Goal: Information Seeking & Learning: Find specific page/section

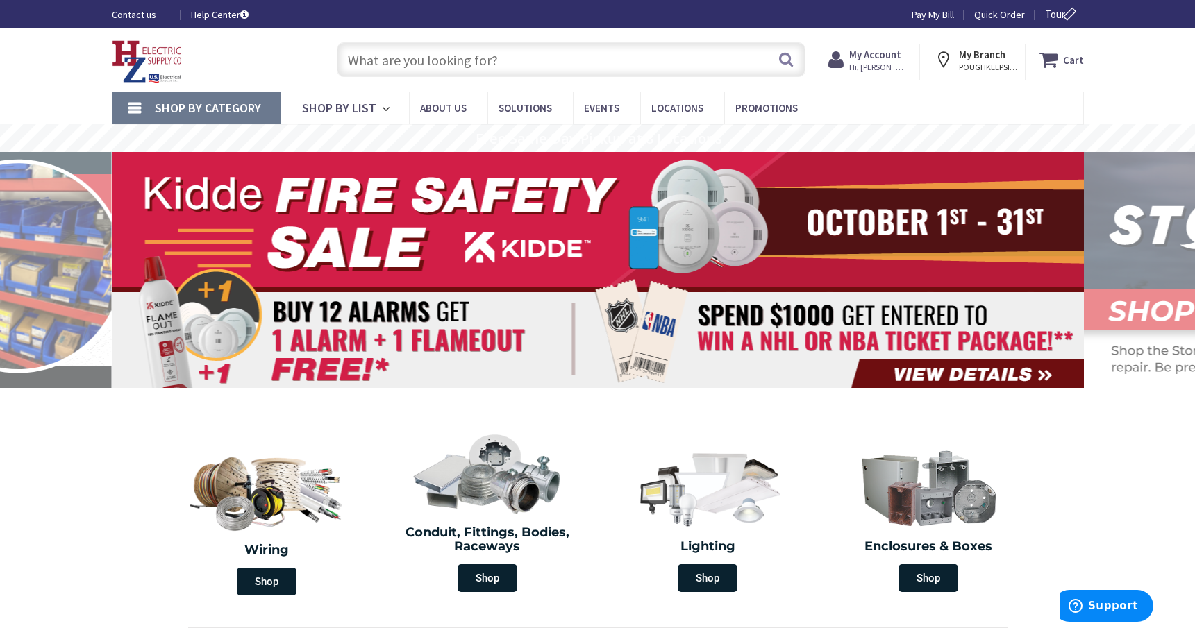
click at [880, 62] on span "Hi, [PERSON_NAME]" at bounding box center [878, 67] width 59 height 11
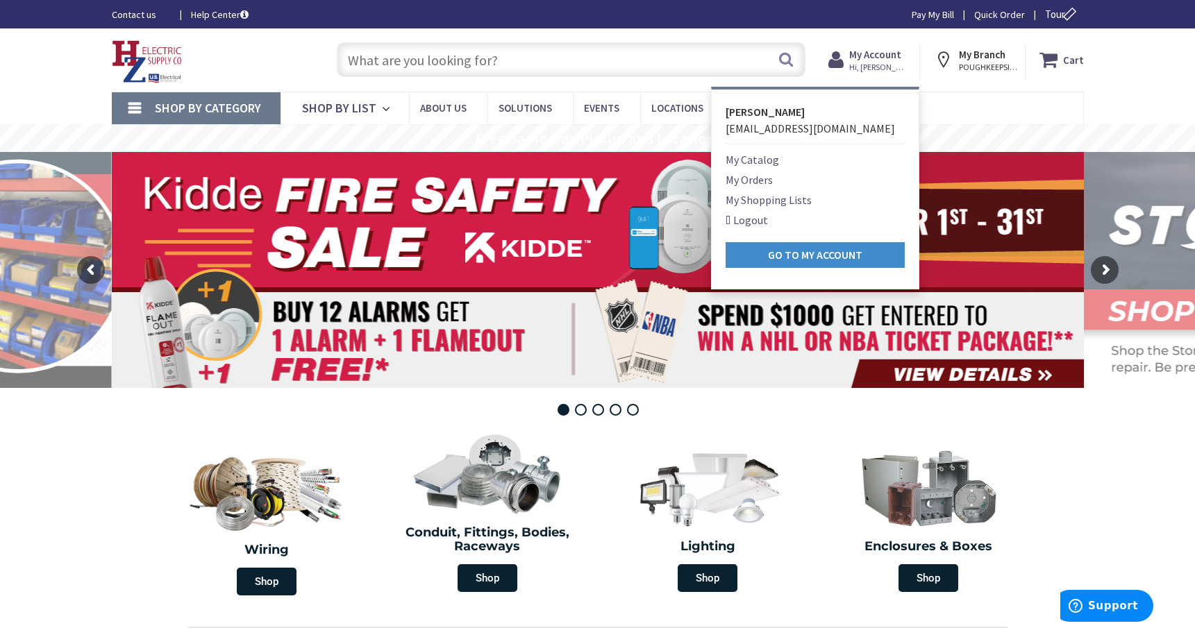
click at [756, 183] on link "My Orders" at bounding box center [749, 180] width 47 height 17
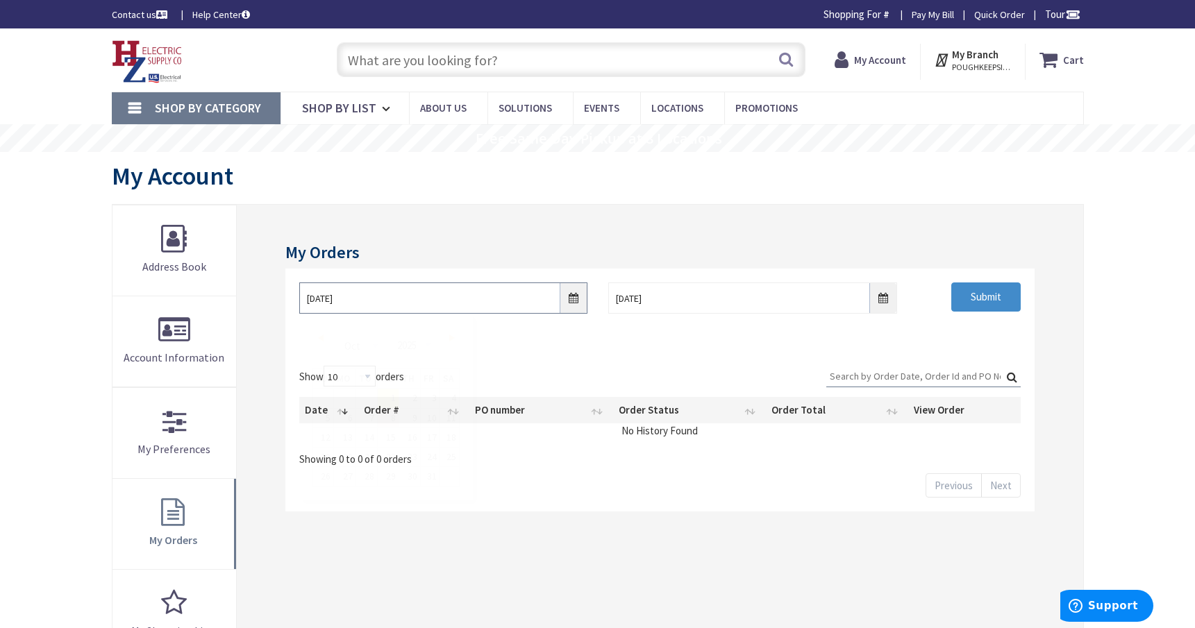
click at [574, 300] on input "[DATE]" at bounding box center [443, 298] width 288 height 31
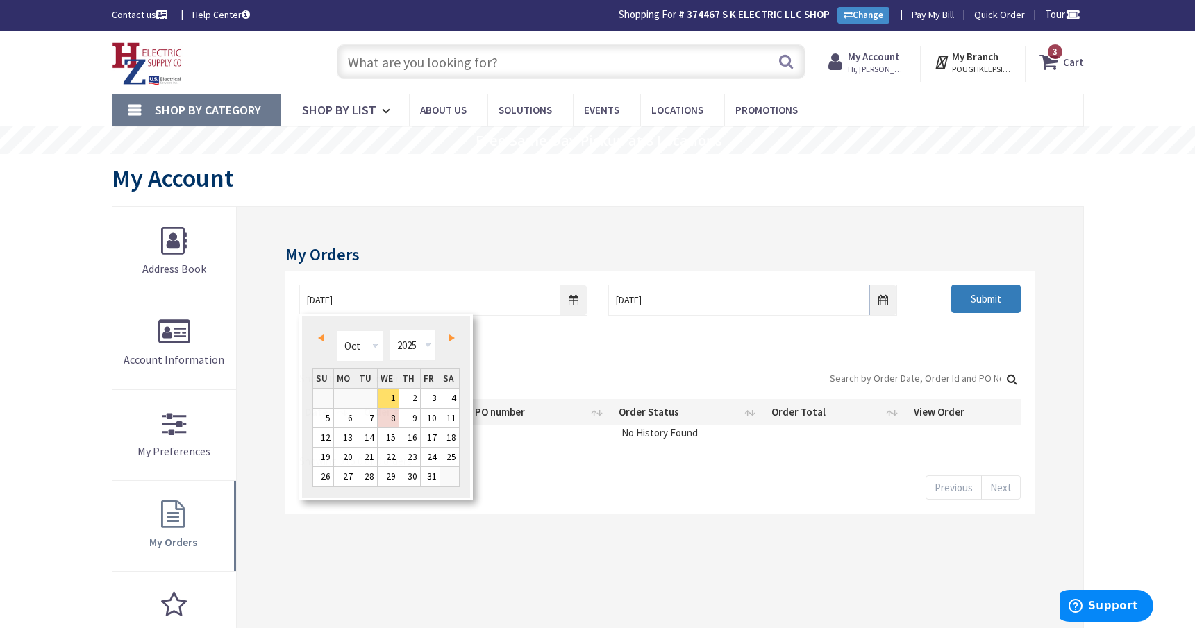
click at [976, 292] on input "Submit" at bounding box center [985, 299] width 69 height 29
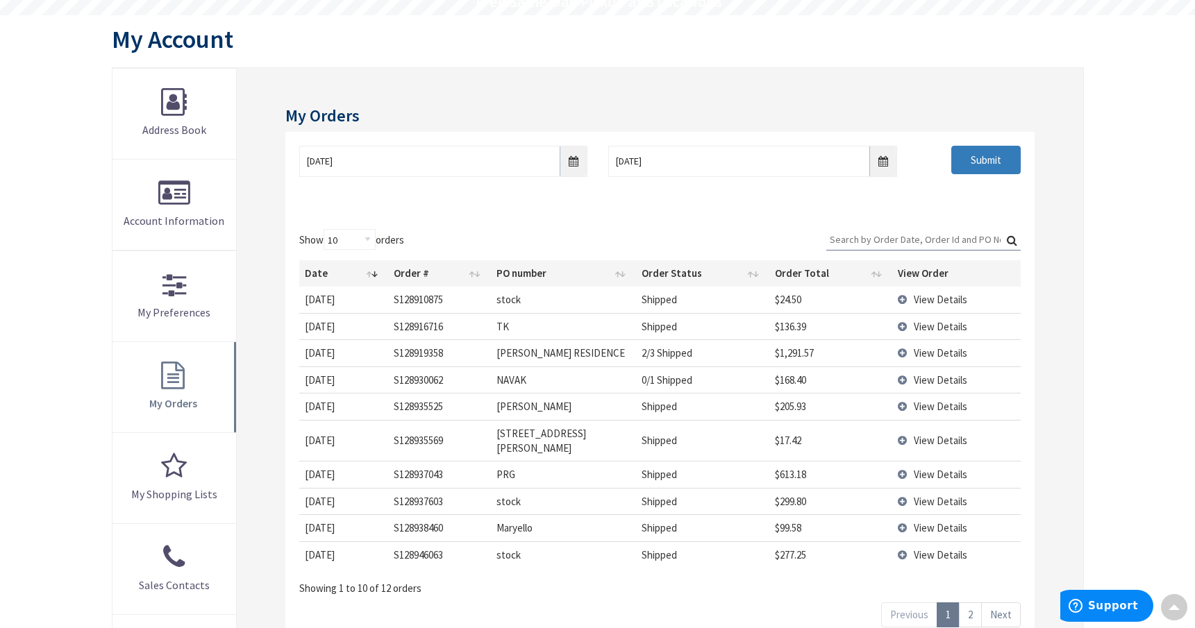
scroll to position [208, 0]
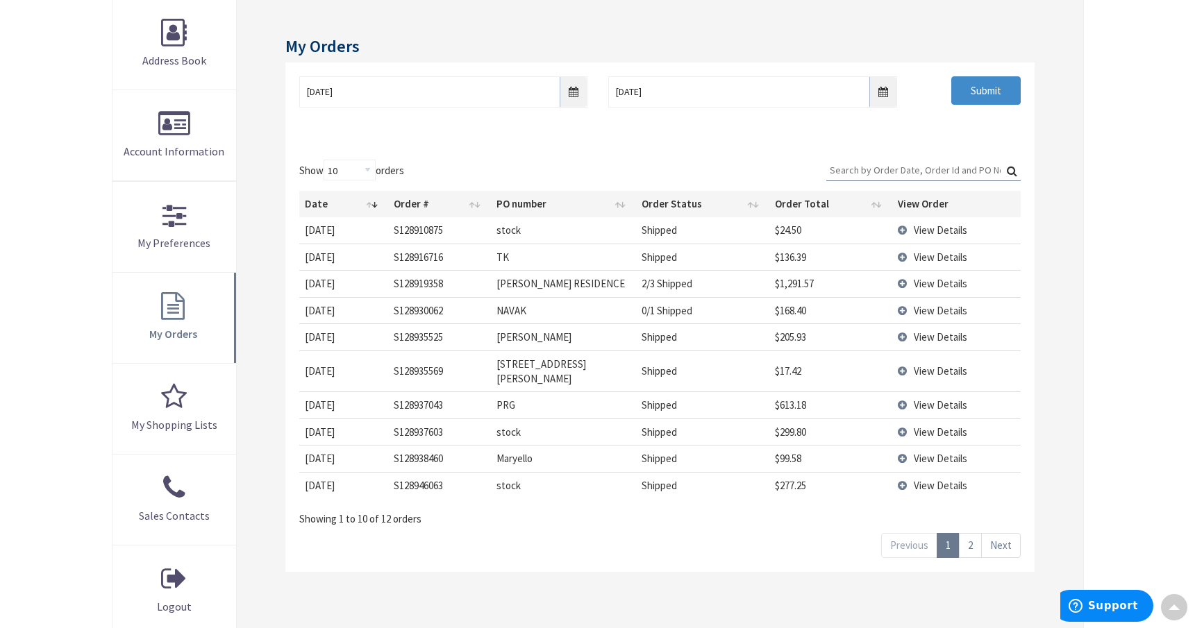
click at [972, 533] on link "2" at bounding box center [970, 545] width 23 height 24
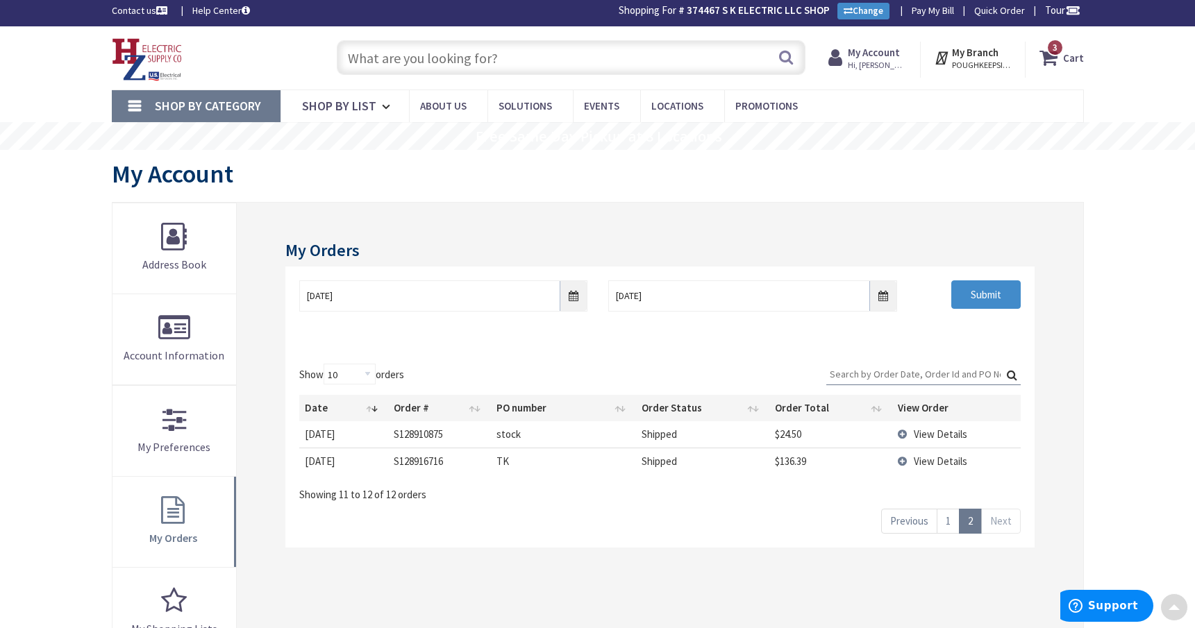
scroll to position [0, 0]
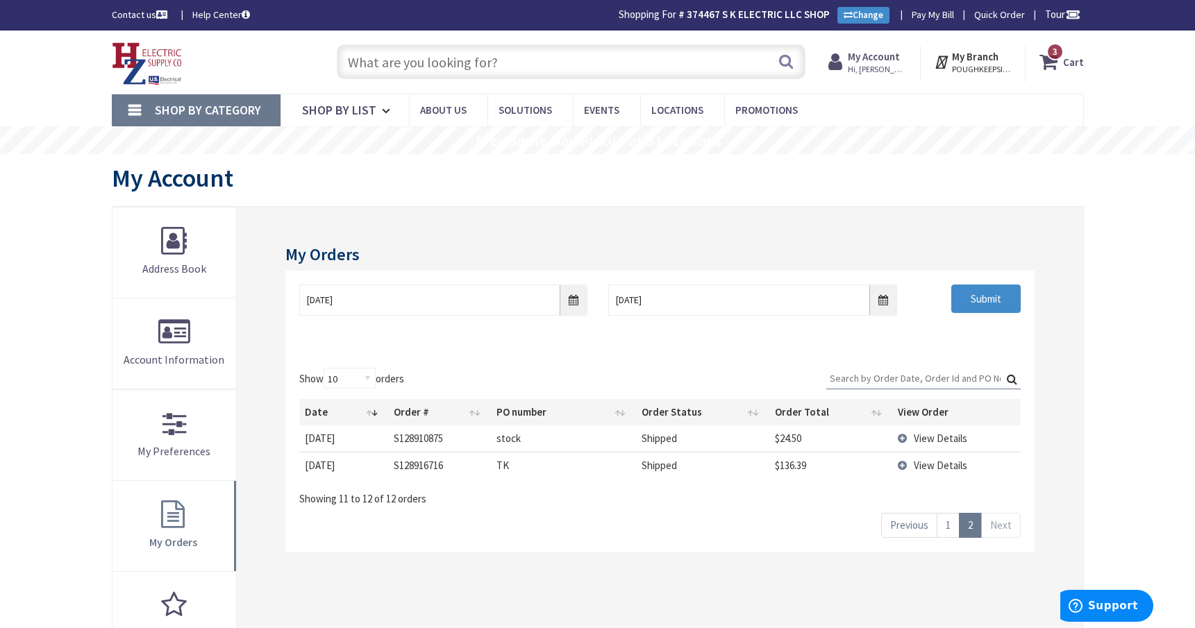
click at [487, 63] on input "text" at bounding box center [571, 61] width 469 height 35
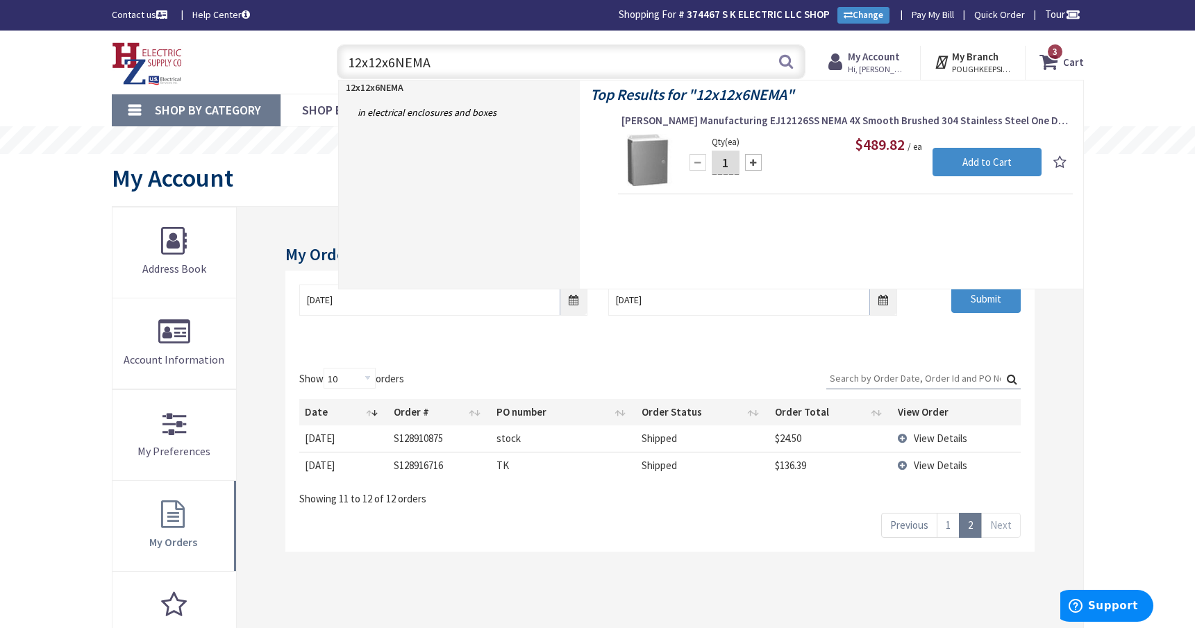
click at [398, 61] on input "12x12x6NEMA" at bounding box center [571, 61] width 469 height 35
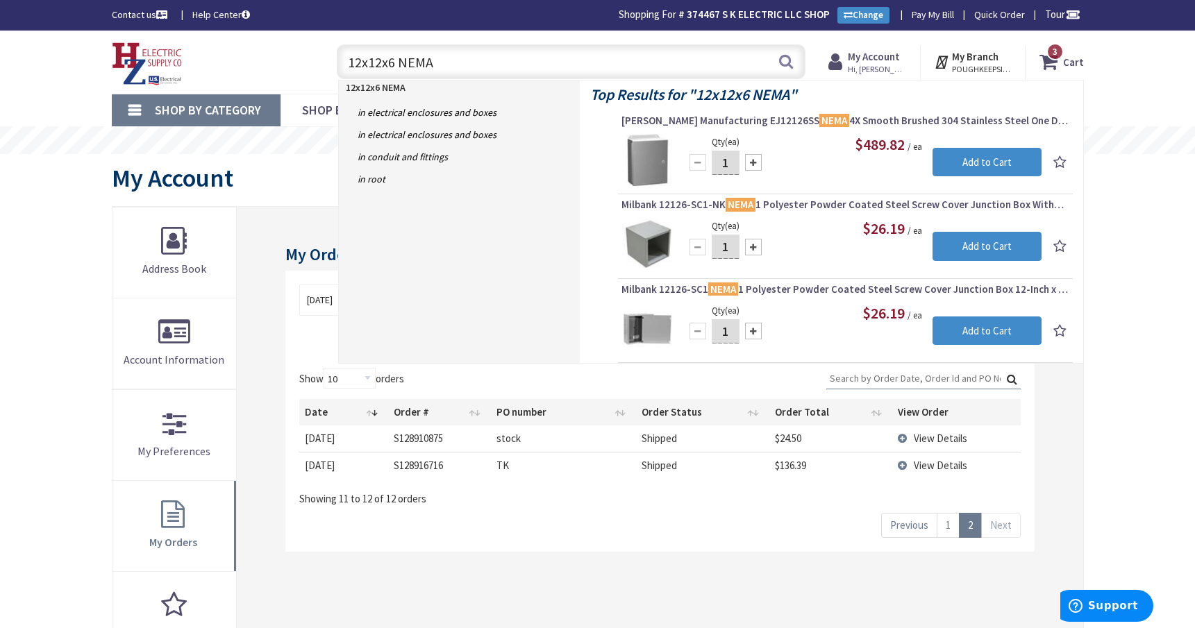
click at [430, 62] on input "12x12x6 NEMA" at bounding box center [571, 61] width 469 height 35
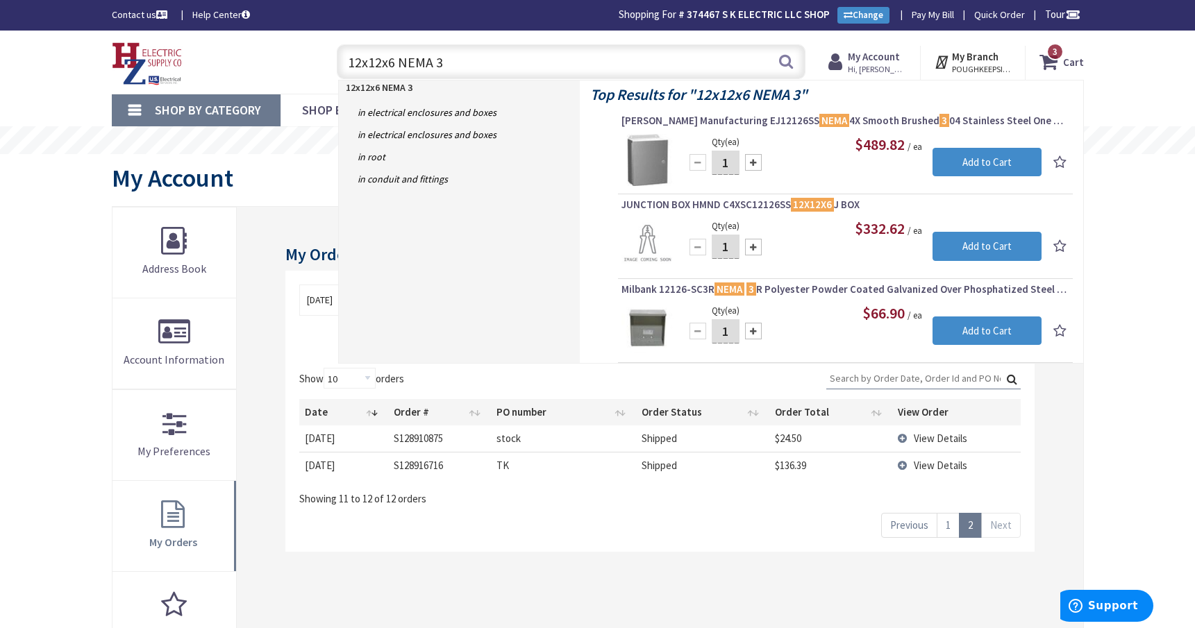
drag, startPoint x: 485, startPoint y: 69, endPoint x: 306, endPoint y: 85, distance: 179.2
click at [306, 85] on div "Toggle Nav 12x12x6 NEMA 3 12x12x6 NEMA 3 Search 3 3 3 items Cart My Cart" at bounding box center [597, 62] width 993 height 47
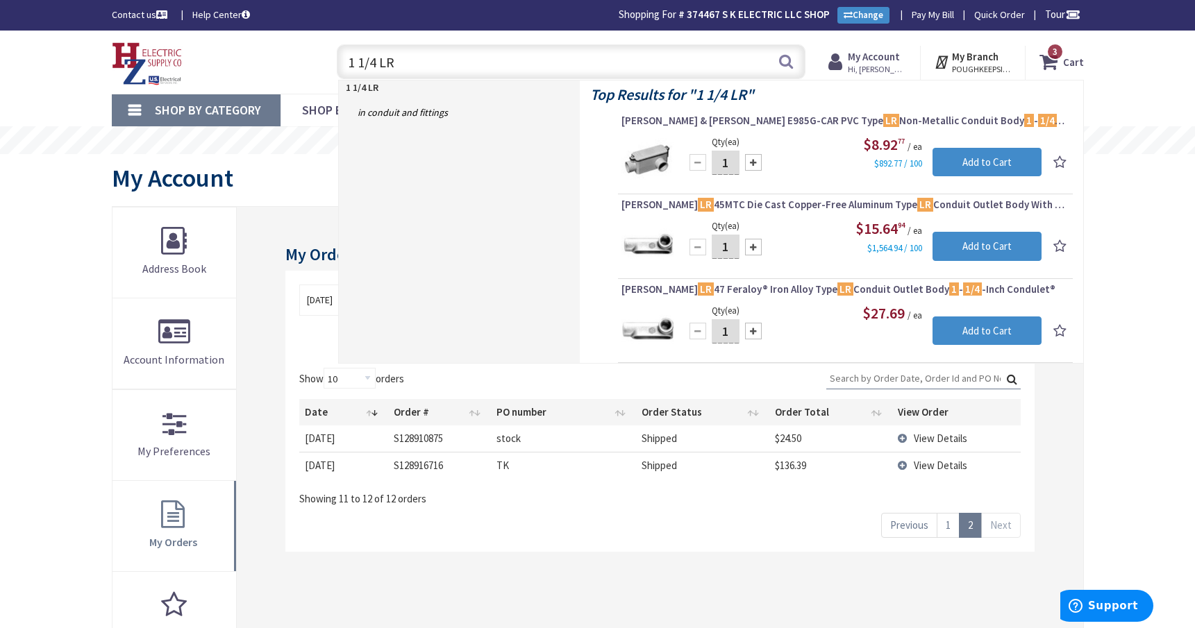
click at [539, 56] on input "1 1/4 LR" at bounding box center [571, 61] width 469 height 35
drag, startPoint x: 454, startPoint y: 60, endPoint x: 376, endPoint y: 63, distance: 78.5
click at [367, 62] on input "1 1/4 LR" at bounding box center [571, 61] width 469 height 35
type input "1"
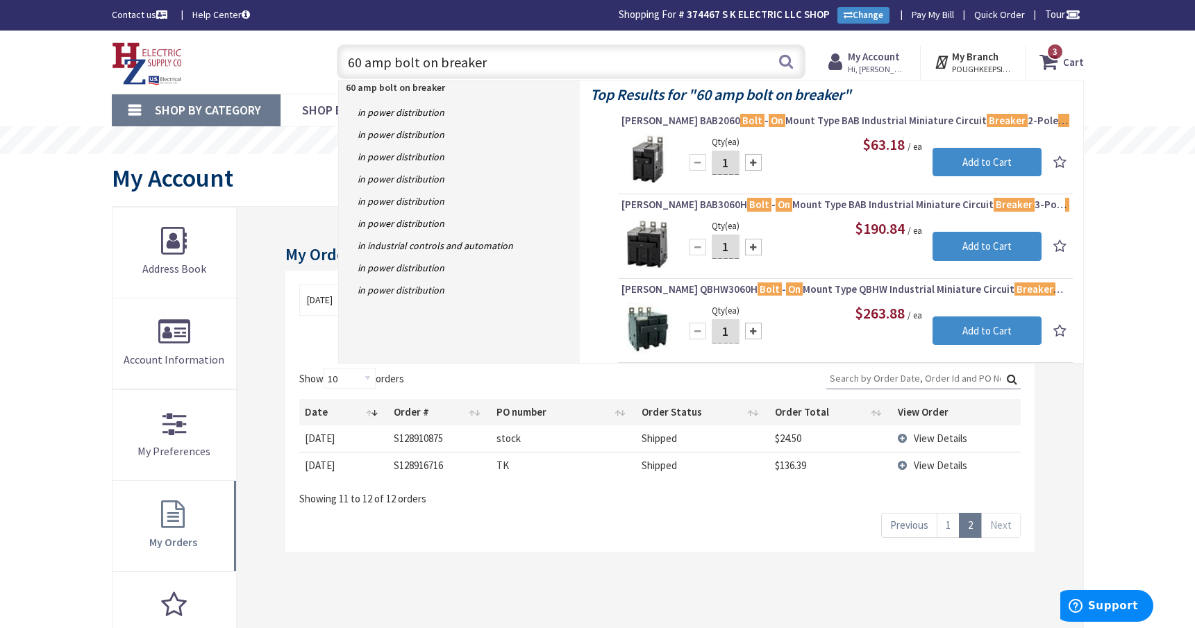
type input "60 amp bolt on breaker"
